Goal: Task Accomplishment & Management: Use online tool/utility

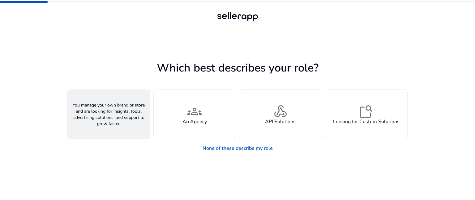
click at [124, 123] on div "person A Seller" at bounding box center [109, 114] width 82 height 49
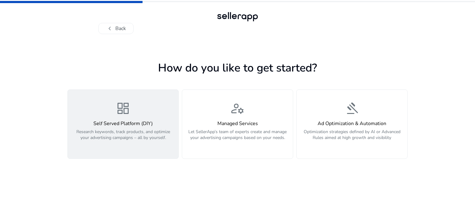
click at [132, 109] on div "dashboard Self Served Platform (DIY) Research keywords, track products, and opt…" at bounding box center [122, 124] width 103 height 46
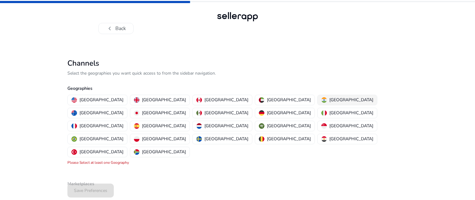
click at [329, 99] on p "[GEOGRAPHIC_DATA]" at bounding box center [351, 99] width 44 height 6
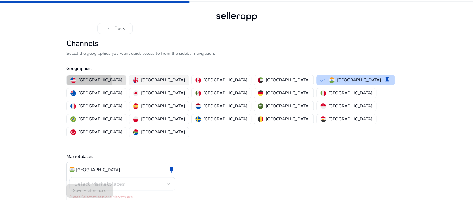
drag, startPoint x: 89, startPoint y: 101, endPoint x: 142, endPoint y: 96, distance: 54.0
click at [89, 83] on p "[GEOGRAPHIC_DATA]" at bounding box center [100, 80] width 44 height 6
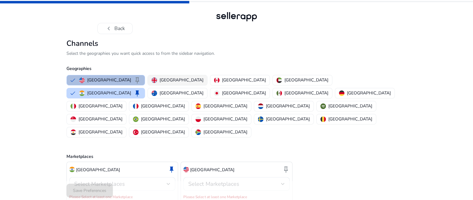
click at [148, 85] on button "[GEOGRAPHIC_DATA]" at bounding box center [177, 80] width 59 height 10
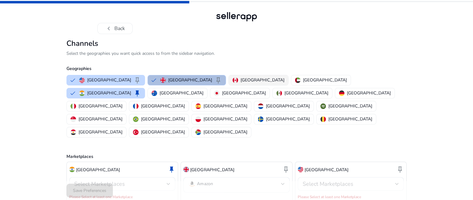
click at [240, 83] on p "[GEOGRAPHIC_DATA]" at bounding box center [262, 80] width 44 height 6
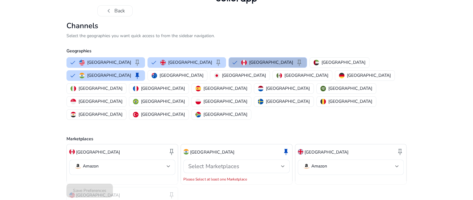
scroll to position [62, 0]
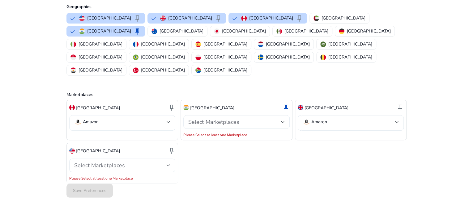
click at [164, 115] on div "Amazon" at bounding box center [122, 122] width 96 height 15
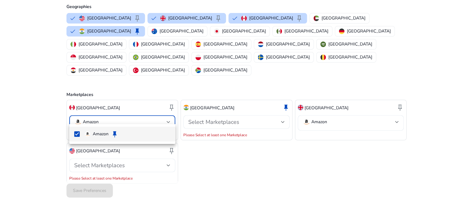
click at [164, 109] on div at bounding box center [236, 100] width 473 height 200
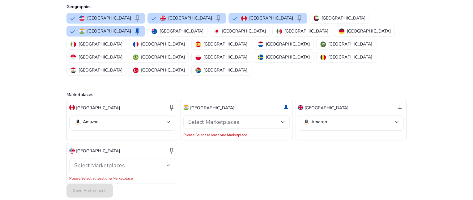
click at [101, 161] on span "Select Marketplaces" at bounding box center [99, 164] width 51 height 7
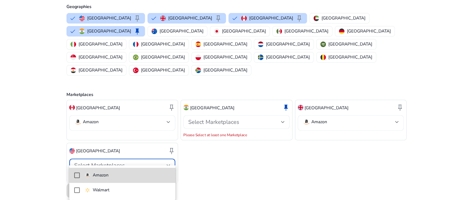
click at [98, 175] on p "Amazon" at bounding box center [101, 174] width 16 height 7
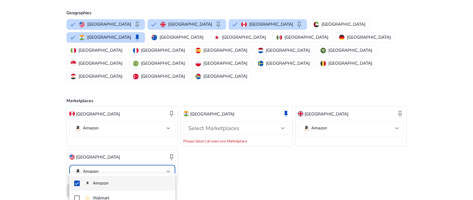
click at [237, 120] on div at bounding box center [236, 100] width 473 height 200
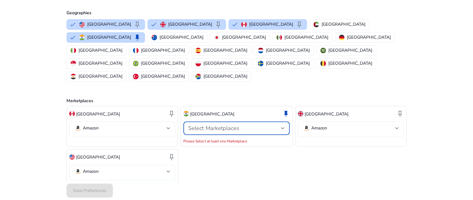
click at [237, 124] on span "Select Marketplaces" at bounding box center [213, 127] width 51 height 7
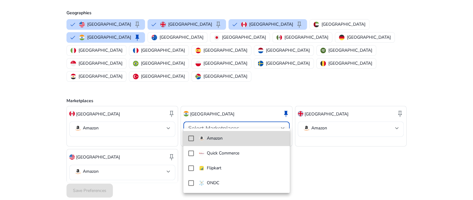
click at [227, 140] on span "Amazon" at bounding box center [242, 138] width 86 height 7
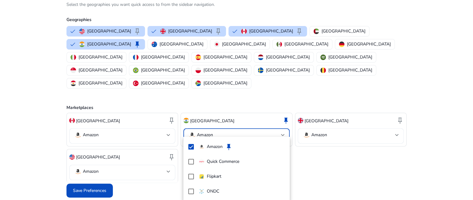
click at [79, 187] on div at bounding box center [236, 100] width 473 height 200
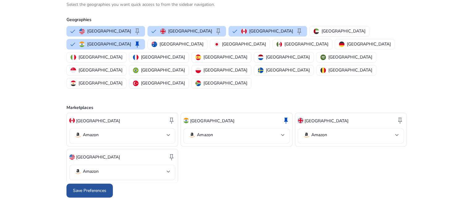
click at [76, 186] on span at bounding box center [89, 190] width 46 height 15
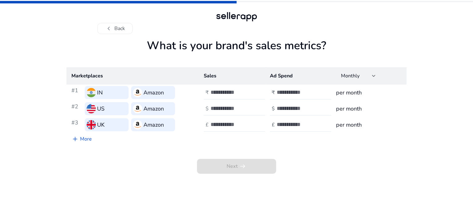
scroll to position [0, 0]
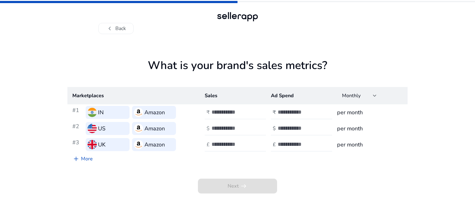
click at [222, 113] on input "number" at bounding box center [232, 111] width 42 height 7
click at [279, 109] on input "number" at bounding box center [298, 111] width 42 height 7
click at [345, 113] on h3 "per month" at bounding box center [369, 112] width 65 height 9
click at [218, 114] on input "number" at bounding box center [232, 111] width 42 height 7
type input "*****"
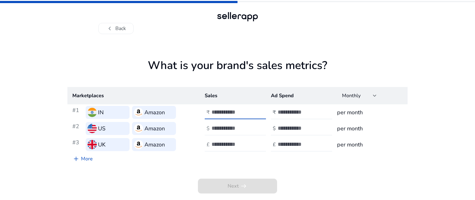
click at [222, 127] on input "number" at bounding box center [232, 128] width 42 height 7
type input "*"
click at [214, 145] on input "number" at bounding box center [232, 144] width 42 height 7
type input "*"
click at [304, 114] on input "number" at bounding box center [298, 111] width 42 height 7
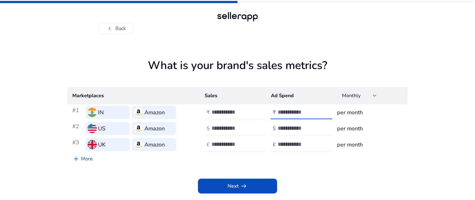
type input "*"
click at [295, 122] on div at bounding box center [305, 128] width 56 height 14
click at [295, 127] on input "number" at bounding box center [298, 128] width 42 height 7
type input "*"
click at [298, 142] on input "number" at bounding box center [298, 144] width 42 height 7
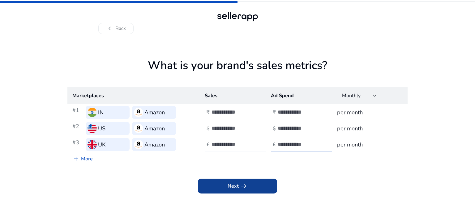
type input "*"
click at [224, 183] on span at bounding box center [237, 185] width 79 height 15
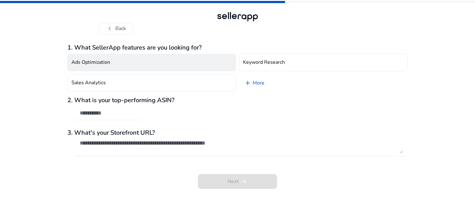
click at [94, 64] on h4 "Ads Optimization" at bounding box center [90, 62] width 39 height 6
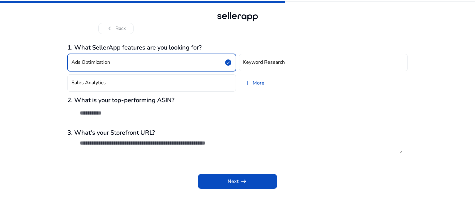
click at [94, 64] on h4 "Ads Optimization" at bounding box center [90, 62] width 39 height 6
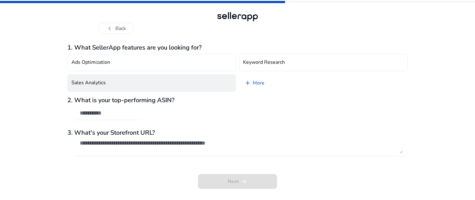
click at [98, 74] on button "Sales Analytics" at bounding box center [151, 82] width 168 height 17
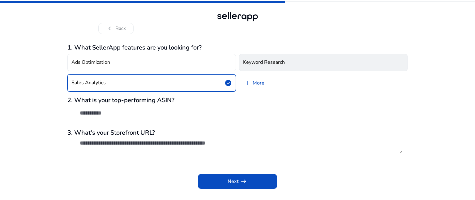
click at [257, 65] on h4 "Keyword Research" at bounding box center [264, 62] width 42 height 6
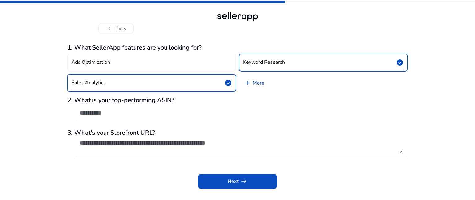
click at [200, 87] on button "Sales Analytics check_circle" at bounding box center [151, 82] width 168 height 17
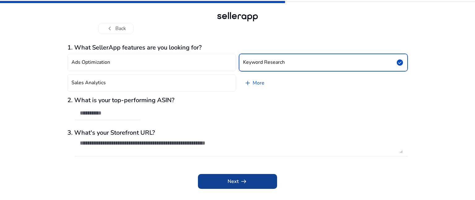
click at [234, 184] on span "Next arrow_right_alt" at bounding box center [237, 180] width 20 height 7
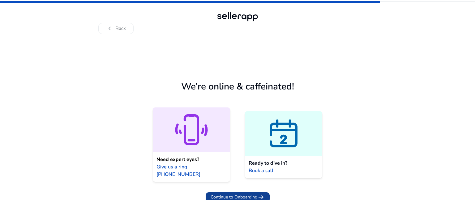
click at [252, 193] on span "Continue to Onboarding" at bounding box center [233, 196] width 47 height 6
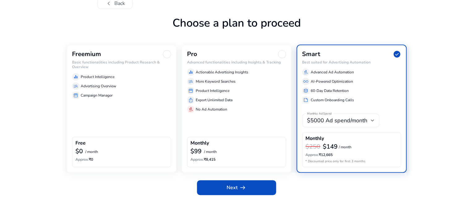
scroll to position [44, 0]
click at [163, 57] on div "Freemium" at bounding box center [121, 54] width 99 height 8
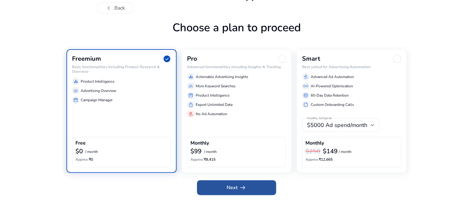
click at [224, 187] on span at bounding box center [236, 187] width 79 height 15
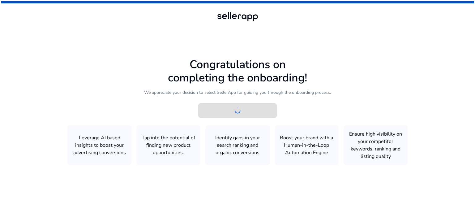
scroll to position [0, 0]
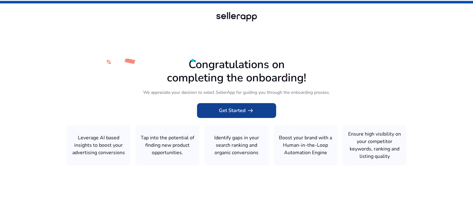
click at [260, 107] on span at bounding box center [236, 110] width 79 height 15
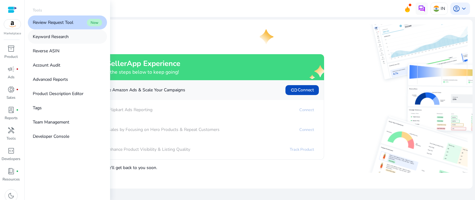
click at [63, 36] on p "Keyword Research" at bounding box center [51, 36] width 36 height 6
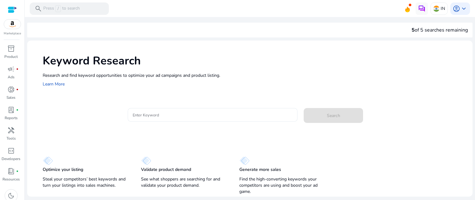
click at [195, 121] on div at bounding box center [213, 115] width 160 height 14
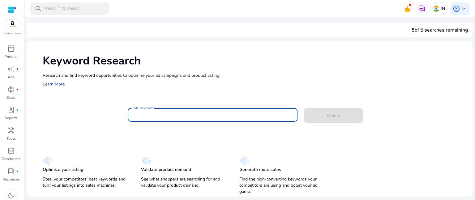
click at [191, 113] on input "Enter Keyword" at bounding box center [213, 114] width 160 height 7
click at [185, 112] on input "Enter Keyword" at bounding box center [213, 114] width 160 height 7
paste input "**********"
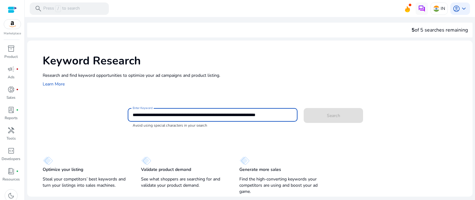
drag, startPoint x: 290, startPoint y: 116, endPoint x: 107, endPoint y: 128, distance: 183.6
click at [107, 128] on mat-card "**********" at bounding box center [257, 118] width 429 height 30
type input "*"
click at [148, 110] on div "*" at bounding box center [213, 115] width 160 height 14
click at [144, 115] on input "*" at bounding box center [213, 114] width 160 height 7
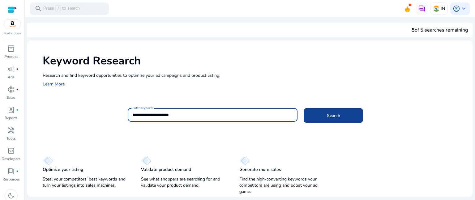
type input "**********"
click at [348, 119] on span at bounding box center [332, 115] width 59 height 15
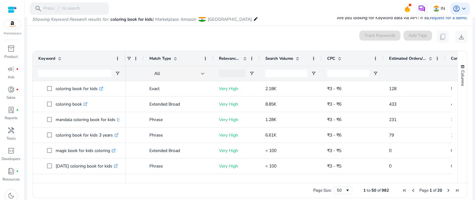
scroll to position [0, 14]
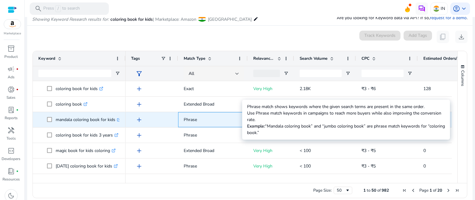
click at [192, 122] on p "Phrase" at bounding box center [213, 119] width 58 height 13
click at [193, 120] on p "Phrase" at bounding box center [213, 119] width 58 height 13
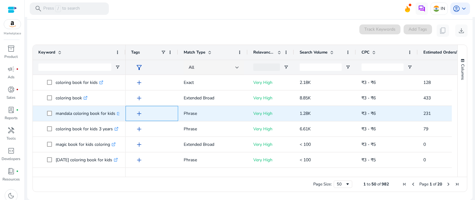
click at [141, 112] on span "add" at bounding box center [138, 113] width 7 height 7
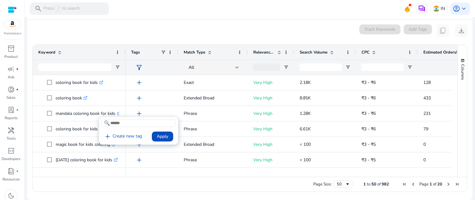
click at [141, 112] on div at bounding box center [237, 100] width 475 height 200
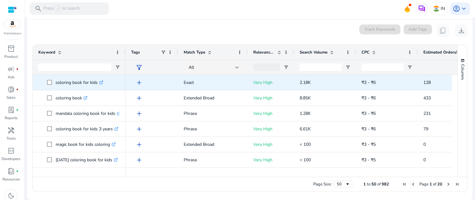
click at [136, 82] on span "add" at bounding box center [138, 82] width 7 height 7
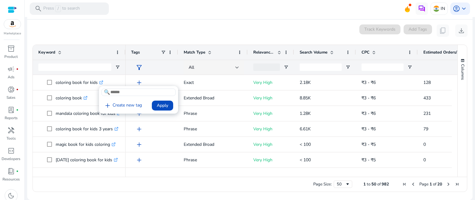
click at [141, 93] on input at bounding box center [138, 91] width 74 height 7
type input "**********"
click at [169, 107] on span at bounding box center [162, 105] width 21 height 15
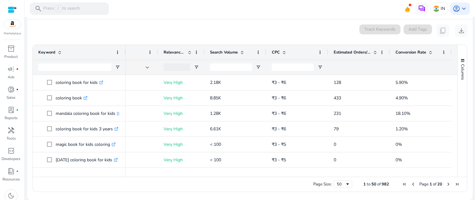
scroll to position [0, 0]
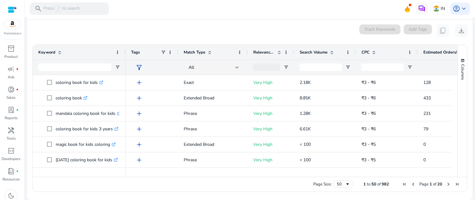
click at [387, 30] on div "Track Keywords" at bounding box center [379, 30] width 41 height 12
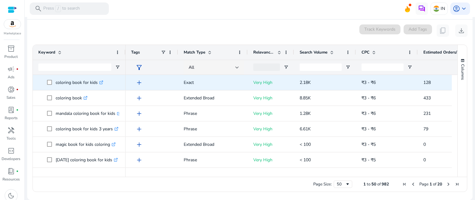
click at [72, 83] on p "coloring book for kids .st0{fill:#2c8af8}" at bounding box center [80, 82] width 48 height 13
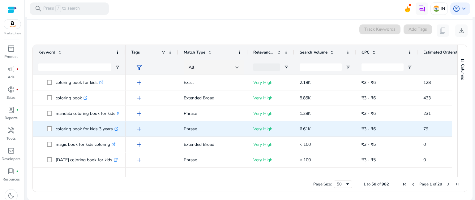
click at [53, 131] on span at bounding box center [51, 128] width 9 height 13
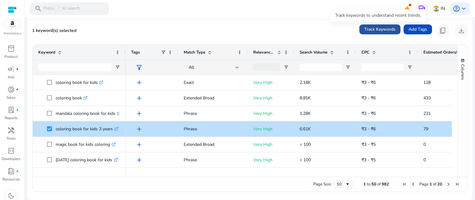
click at [377, 26] on span "Track Keywords" at bounding box center [379, 29] width 31 height 6
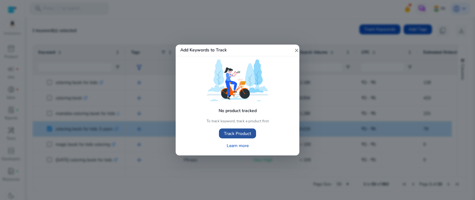
click at [241, 136] on span "Track Product" at bounding box center [237, 133] width 27 height 6
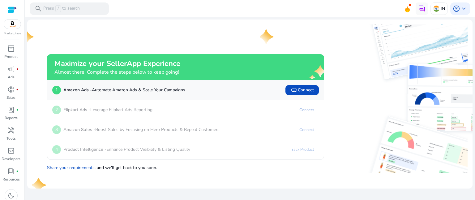
click at [14, 11] on div at bounding box center [12, 9] width 9 height 7
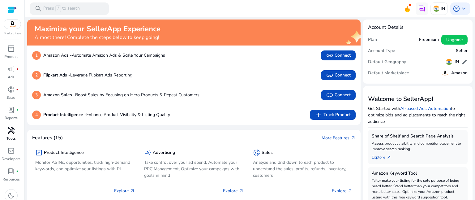
click at [11, 133] on span "handyman" at bounding box center [10, 129] width 7 height 7
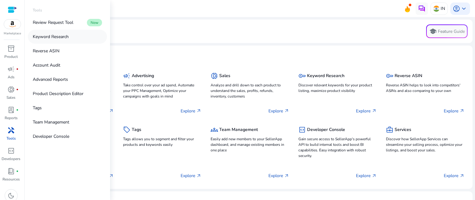
click at [58, 39] on p "Keyword Research" at bounding box center [51, 36] width 36 height 6
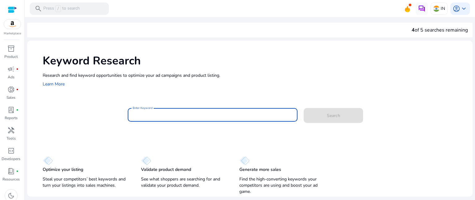
click at [160, 111] on input "Enter Keyword" at bounding box center [213, 114] width 160 height 7
click at [182, 115] on input "Enter Keyword" at bounding box center [213, 114] width 160 height 7
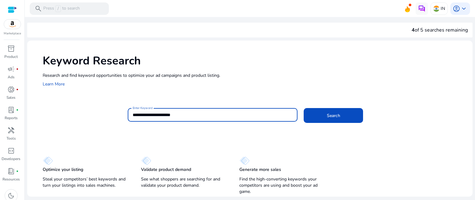
click at [303, 108] on button "Search" at bounding box center [332, 115] width 59 height 15
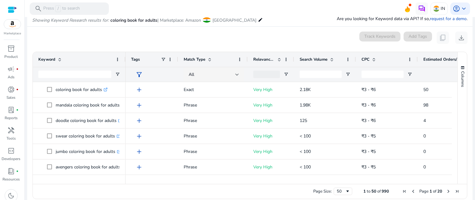
scroll to position [80, 0]
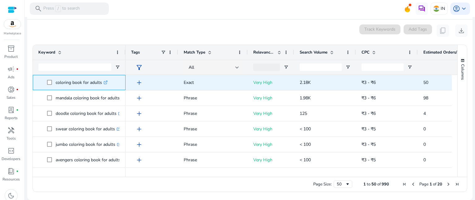
click at [48, 85] on span at bounding box center [51, 82] width 9 height 13
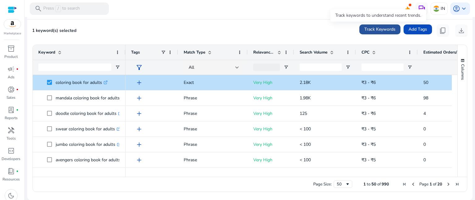
click at [377, 30] on span "Track Keywords" at bounding box center [379, 29] width 31 height 6
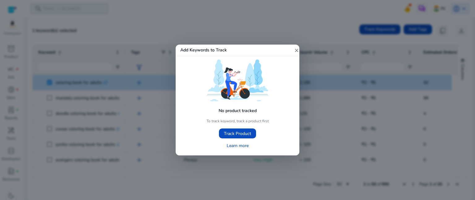
click at [227, 116] on h5 "No product tracked" at bounding box center [237, 109] width 47 height 13
click at [233, 110] on h5 "No product tracked" at bounding box center [237, 109] width 47 height 13
click at [296, 51] on mat-icon "close" at bounding box center [297, 51] width 6 height 6
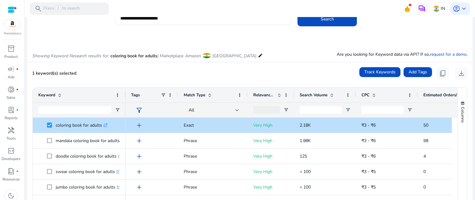
scroll to position [0, 0]
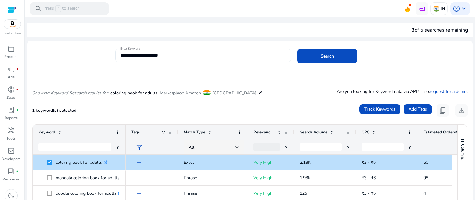
click at [176, 59] on div "**********" at bounding box center [203, 56] width 166 height 14
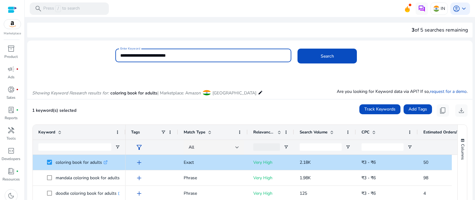
type input "**********"
click at [297, 49] on button "Search" at bounding box center [326, 56] width 59 height 15
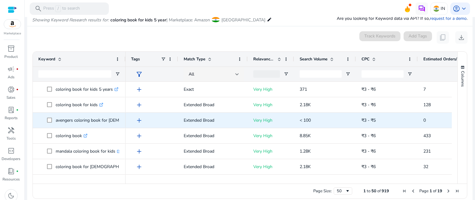
scroll to position [74, 0]
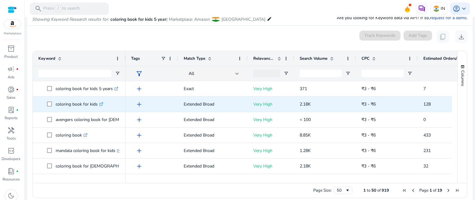
click at [263, 104] on p "Very High" at bounding box center [270, 104] width 35 height 13
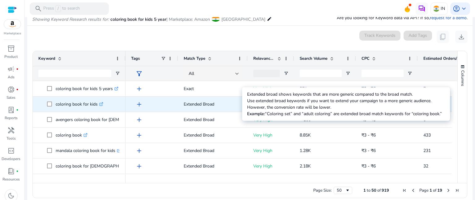
click at [216, 102] on p "Extended Broad" at bounding box center [213, 104] width 58 height 13
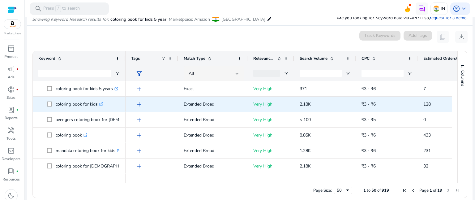
click at [145, 100] on div "add" at bounding box center [153, 103] width 38 height 11
click at [141, 101] on span "add" at bounding box center [138, 103] width 7 height 7
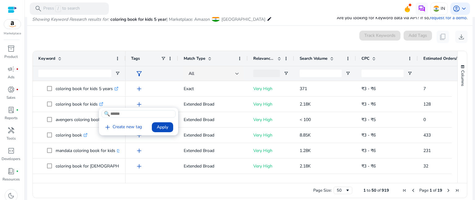
click at [141, 93] on div at bounding box center [237, 100] width 475 height 200
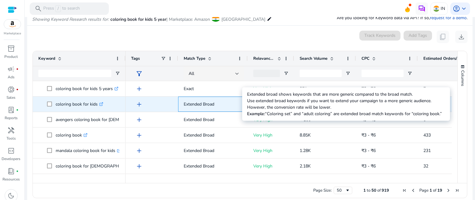
click at [232, 102] on p "Extended Broad" at bounding box center [213, 104] width 58 height 13
click at [251, 102] on div "Very High" at bounding box center [270, 103] width 46 height 15
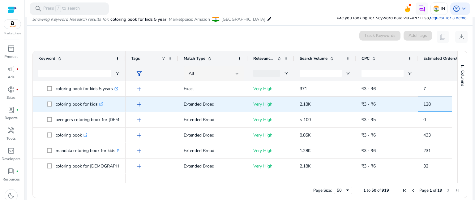
click at [428, 106] on span "128" at bounding box center [426, 104] width 7 height 6
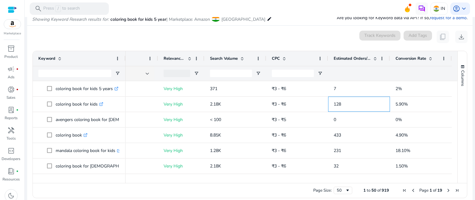
scroll to position [0, 0]
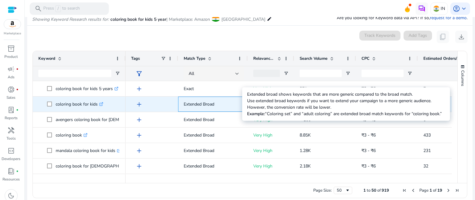
click at [215, 95] on span "Extended Broad" at bounding box center [213, 103] width 58 height 17
click at [205, 109] on p "Extended Broad" at bounding box center [213, 104] width 58 height 13
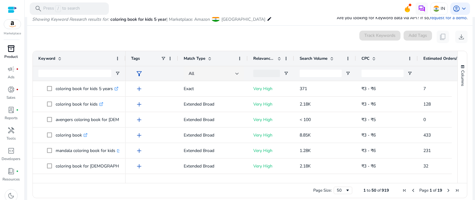
click at [10, 51] on span "inventory_2" at bounding box center [10, 48] width 7 height 7
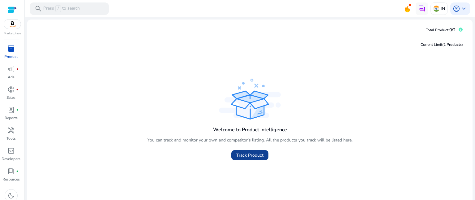
click at [262, 152] on span "Track Product" at bounding box center [249, 155] width 27 height 6
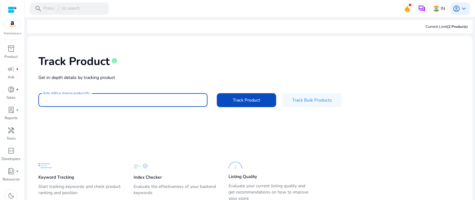
click at [156, 97] on input "Enter ASIN or Amazon product URL" at bounding box center [122, 99] width 159 height 7
click at [113, 97] on input "Enter ASIN or Amazon product URL" at bounding box center [122, 99] width 159 height 7
paste input "**********"
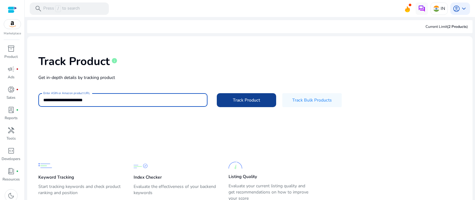
click at [265, 99] on span at bounding box center [246, 99] width 59 height 15
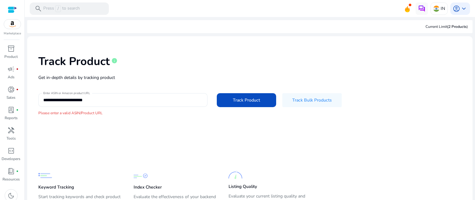
click at [120, 95] on div "**********" at bounding box center [122, 100] width 159 height 14
click at [95, 95] on div "**********" at bounding box center [122, 100] width 159 height 14
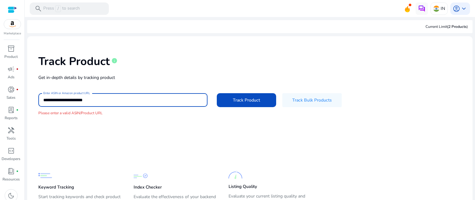
drag, startPoint x: 101, startPoint y: 100, endPoint x: 28, endPoint y: 96, distance: 73.3
click at [28, 96] on mat-card-content "**********" at bounding box center [249, 134] width 445 height 197
paste input "**********"
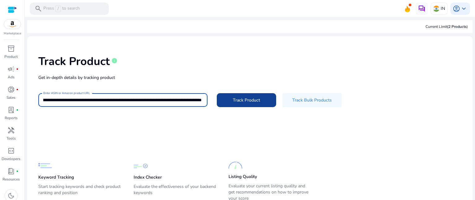
type input "**********"
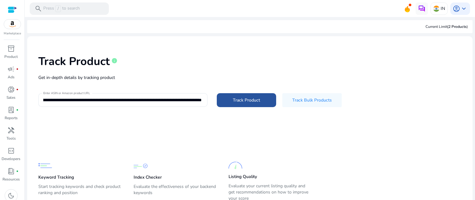
click at [264, 105] on span at bounding box center [246, 99] width 59 height 15
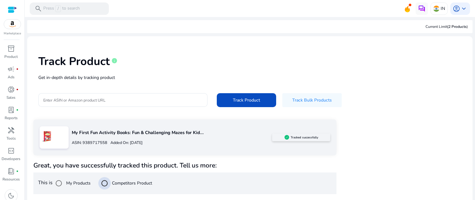
scroll to position [70, 0]
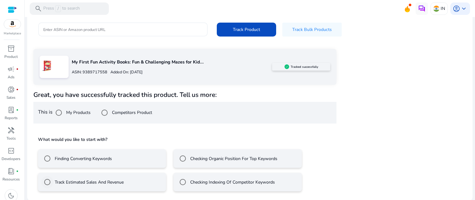
click at [57, 181] on label "Track Estimated Sales And Revenue" at bounding box center [88, 182] width 70 height 6
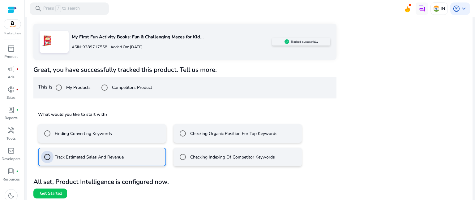
scroll to position [98, 0]
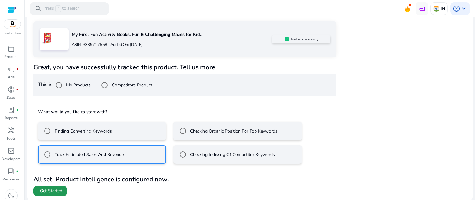
click at [53, 191] on span "Get Started" at bounding box center [51, 191] width 22 height 6
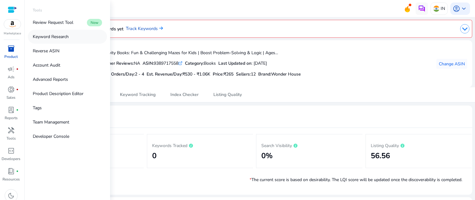
click at [51, 37] on p "Keyword Research" at bounding box center [51, 36] width 36 height 6
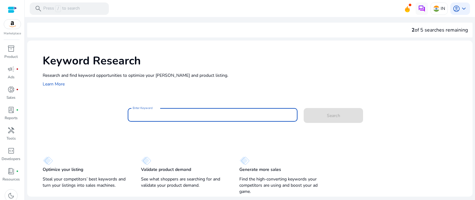
click at [144, 113] on input "Enter Keyword" at bounding box center [213, 114] width 160 height 7
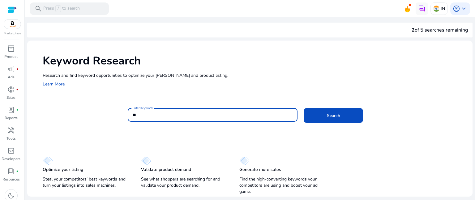
type input "*"
type input "**********"
click at [303, 108] on button "Search" at bounding box center [332, 115] width 59 height 15
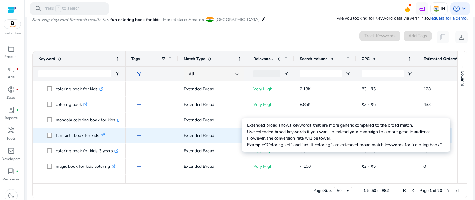
scroll to position [74, 0]
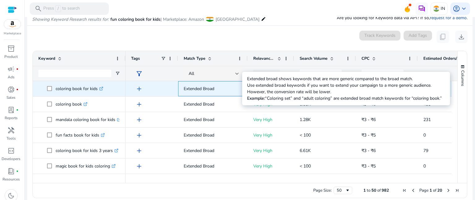
click at [196, 87] on p "Extended Broad" at bounding box center [213, 88] width 58 height 13
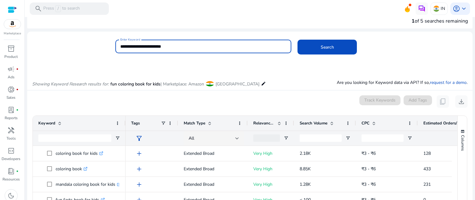
scroll to position [0, 0]
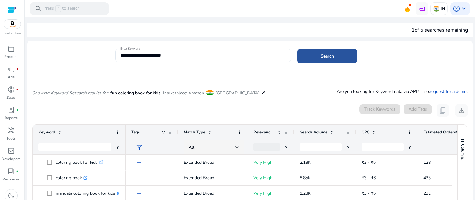
click at [305, 60] on span at bounding box center [326, 56] width 59 height 15
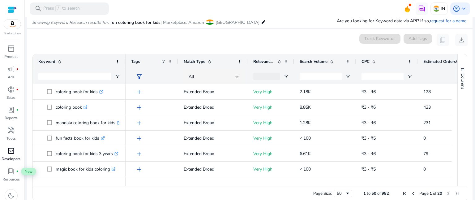
scroll to position [74, 0]
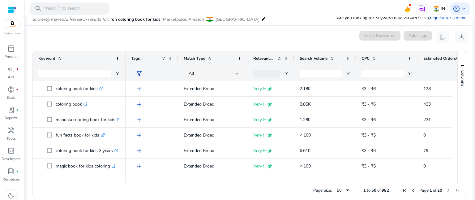
click at [371, 35] on div "Track Keywords" at bounding box center [379, 37] width 41 height 12
click at [43, 73] on input "Keyword Filter Input" at bounding box center [74, 73] width 73 height 7
paste input "**********"
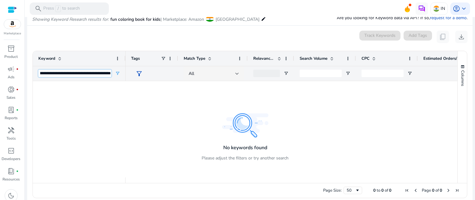
type input "**********"
click at [369, 33] on div "Track Keywords" at bounding box center [379, 37] width 41 height 12
click at [307, 31] on div "0 keyword(s) selected Track Keywords Add Tags content_copy download" at bounding box center [249, 37] width 435 height 12
click at [53, 5] on div "search Press / to search" at bounding box center [69, 8] width 79 height 12
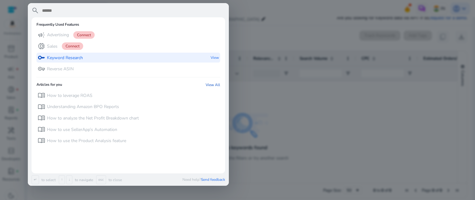
click at [68, 61] on div "key Keyword Research" at bounding box center [60, 58] width 45 height 10
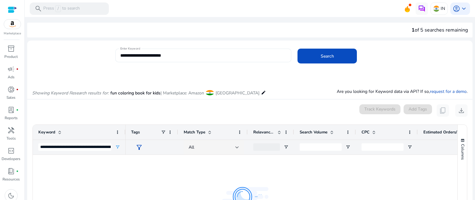
click at [183, 54] on input "**********" at bounding box center [203, 55] width 166 height 7
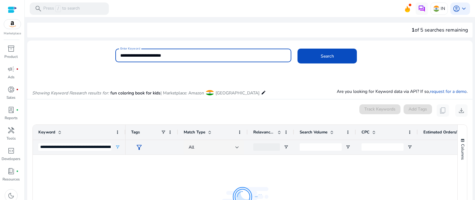
scroll to position [31, 0]
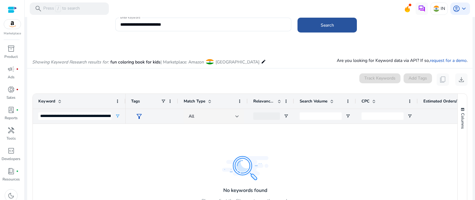
click at [320, 25] on span "Search" at bounding box center [326, 25] width 13 height 6
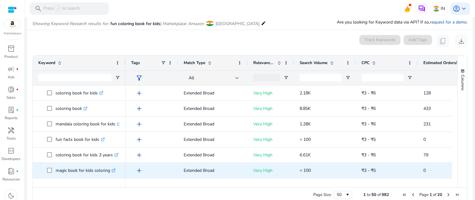
scroll to position [74, 0]
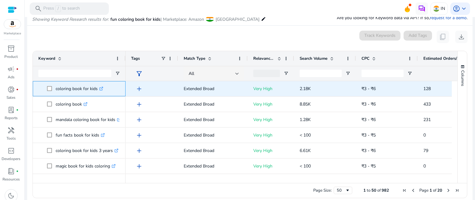
click at [78, 88] on p "coloring book for kids .st0{fill:#2c8af8}" at bounding box center [80, 88] width 48 height 13
click at [101, 88] on icon ".st0{fill:#2c8af8}" at bounding box center [101, 89] width 4 height 4
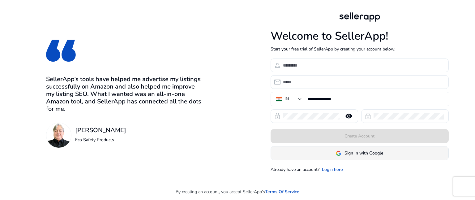
click at [356, 150] on span "Sign In with Google" at bounding box center [363, 153] width 39 height 6
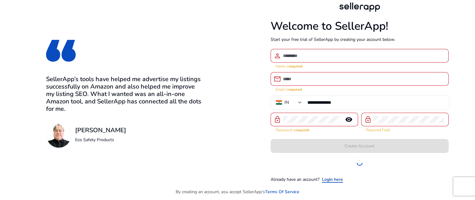
click at [336, 178] on link "Login here" at bounding box center [332, 179] width 21 height 6
